Goal: Transaction & Acquisition: Purchase product/service

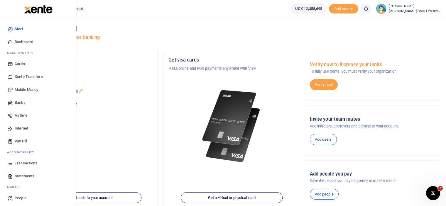
click at [23, 88] on span "Mobile Money" at bounding box center [26, 90] width 23 height 6
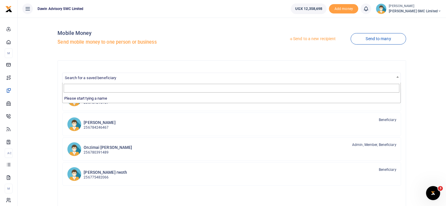
click at [113, 79] on span "Search for a saved beneficiary" at bounding box center [90, 78] width 51 height 4
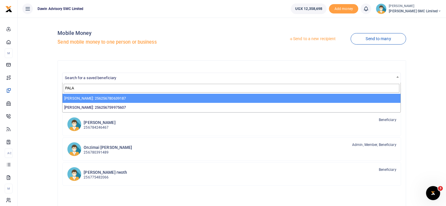
type input "PALA"
select select "3598"
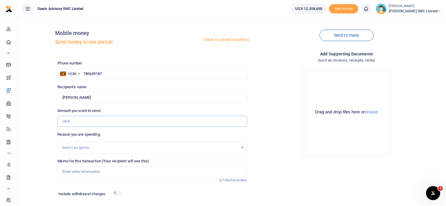
click at [81, 122] on input "Amount you want to send" at bounding box center [153, 121] width 190 height 11
click at [70, 121] on input "204,500" at bounding box center [153, 121] width 190 height 11
click at [67, 121] on input "20,405,000" at bounding box center [153, 121] width 190 height 11
type input "2,405,000"
click at [267, 128] on div "Drop your files here Drag and drop files here or browse Powered by Uppy" at bounding box center [347, 112] width 190 height 97
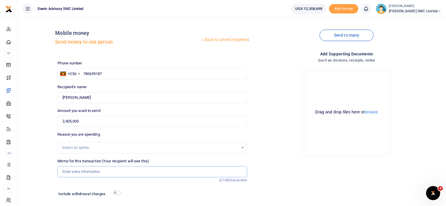
click at [87, 175] on input "Memo for this transaction (Your recipient will see this)" at bounding box center [153, 171] width 190 height 11
type input "Being payment for Mahogany and Transport bill DWF143"
click at [117, 193] on input "checkbox" at bounding box center [117, 193] width 8 height 4
checkbox input "true"
click at [267, 176] on div "Add supporting Documents Such as invoices, receipts, notes Drop your files here…" at bounding box center [347, 145] width 194 height 189
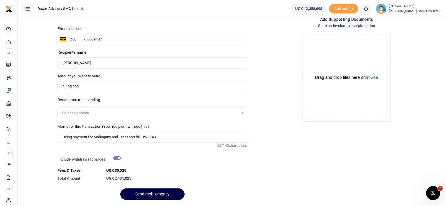
scroll to position [47, 0]
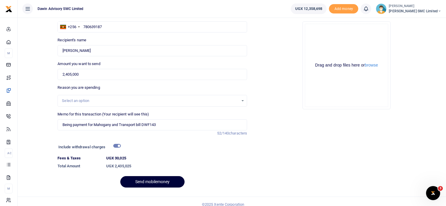
click at [157, 177] on button "Send mobilemoney" at bounding box center [152, 181] width 64 height 11
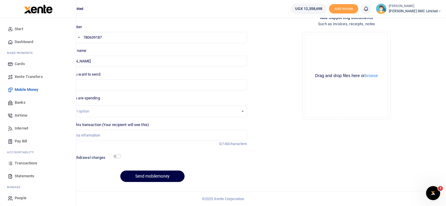
click at [27, 164] on span "Transactions" at bounding box center [26, 164] width 23 height 6
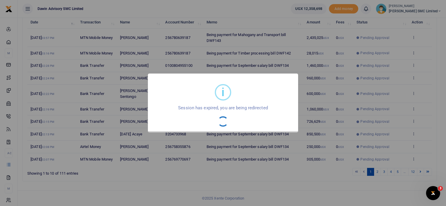
scroll to position [68, 0]
